Goal: Task Accomplishment & Management: Manage account settings

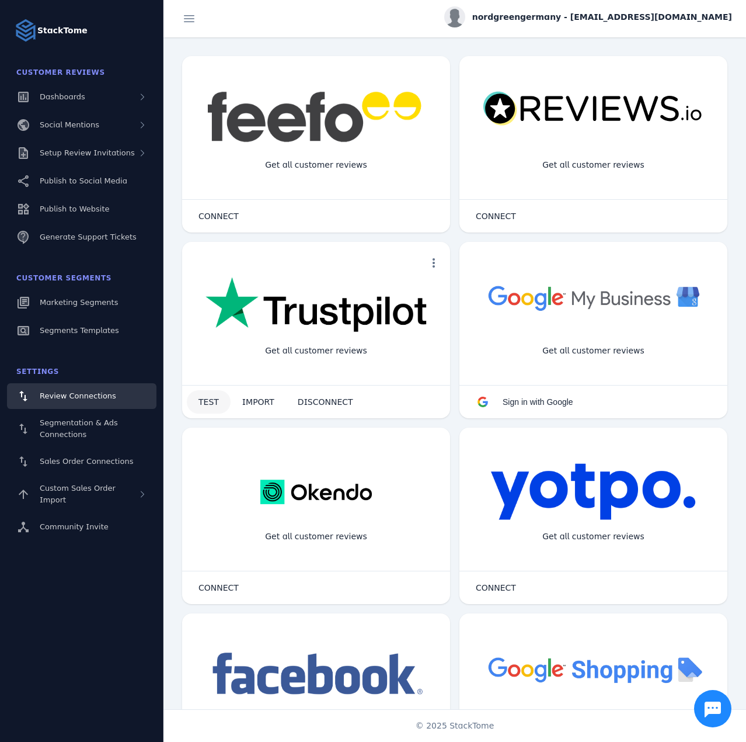
click at [193, 394] on span at bounding box center [209, 402] width 44 height 28
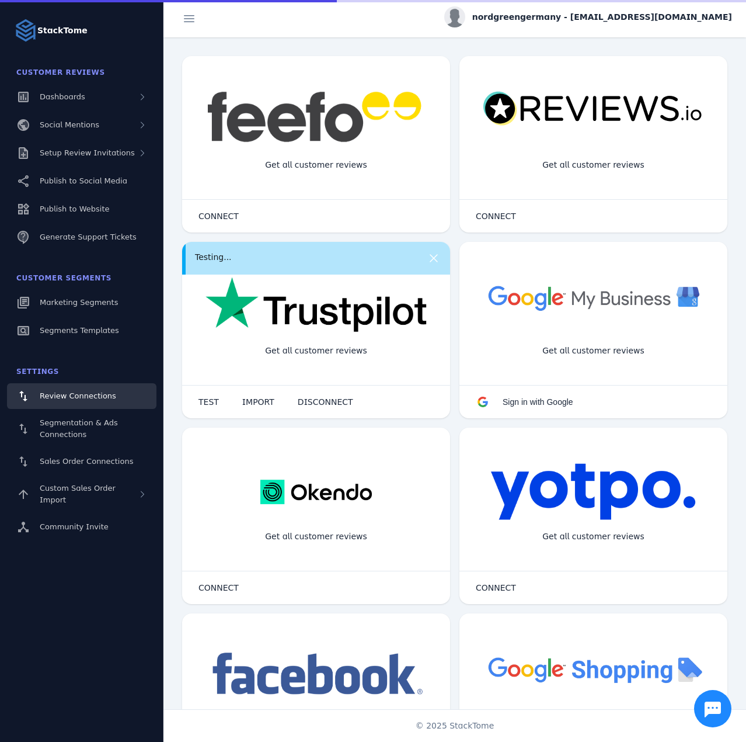
click at [581, 15] on span "nordgreengermany - [EMAIL_ADDRESS][DOMAIN_NAME]" at bounding box center [603, 17] width 260 height 12
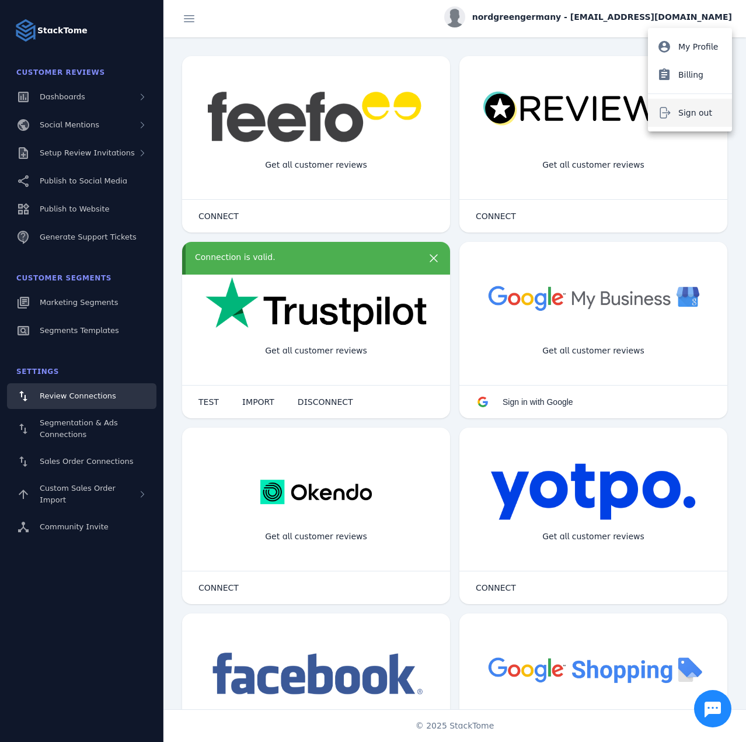
click at [680, 113] on span "Sign out" at bounding box center [696, 113] width 34 height 14
